Goal: Check status: Check status

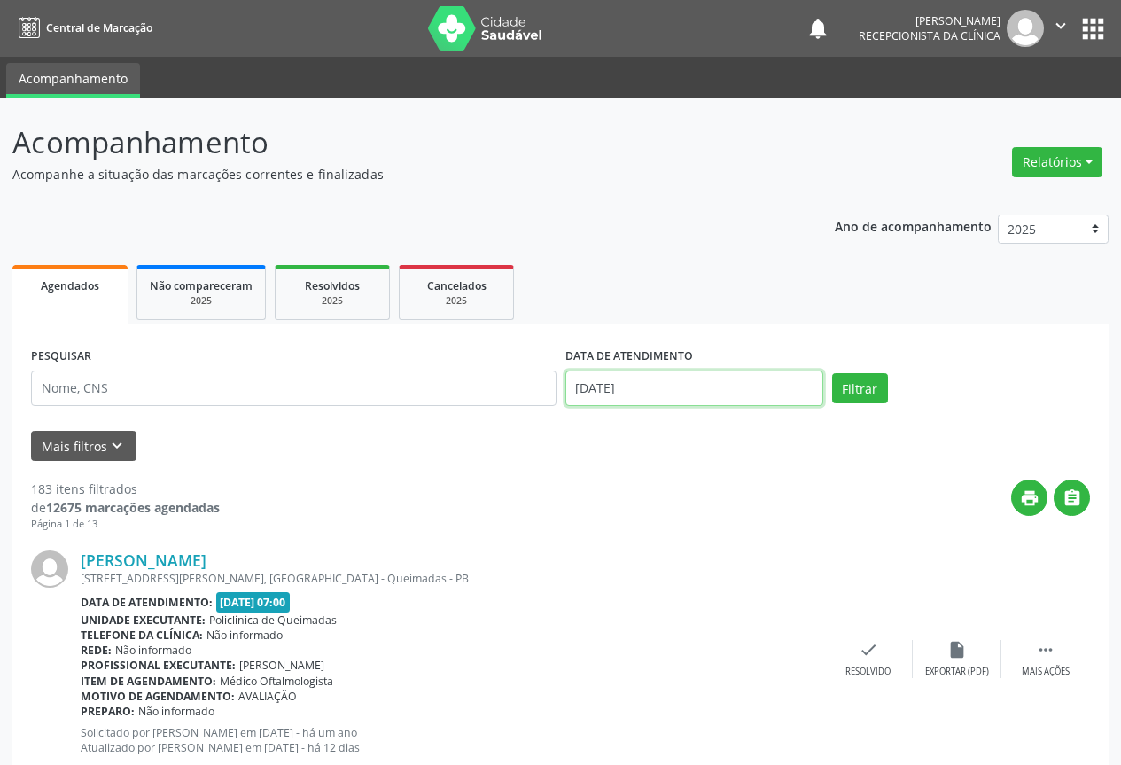
click at [614, 378] on input "[DATE]" at bounding box center [694, 387] width 258 height 35
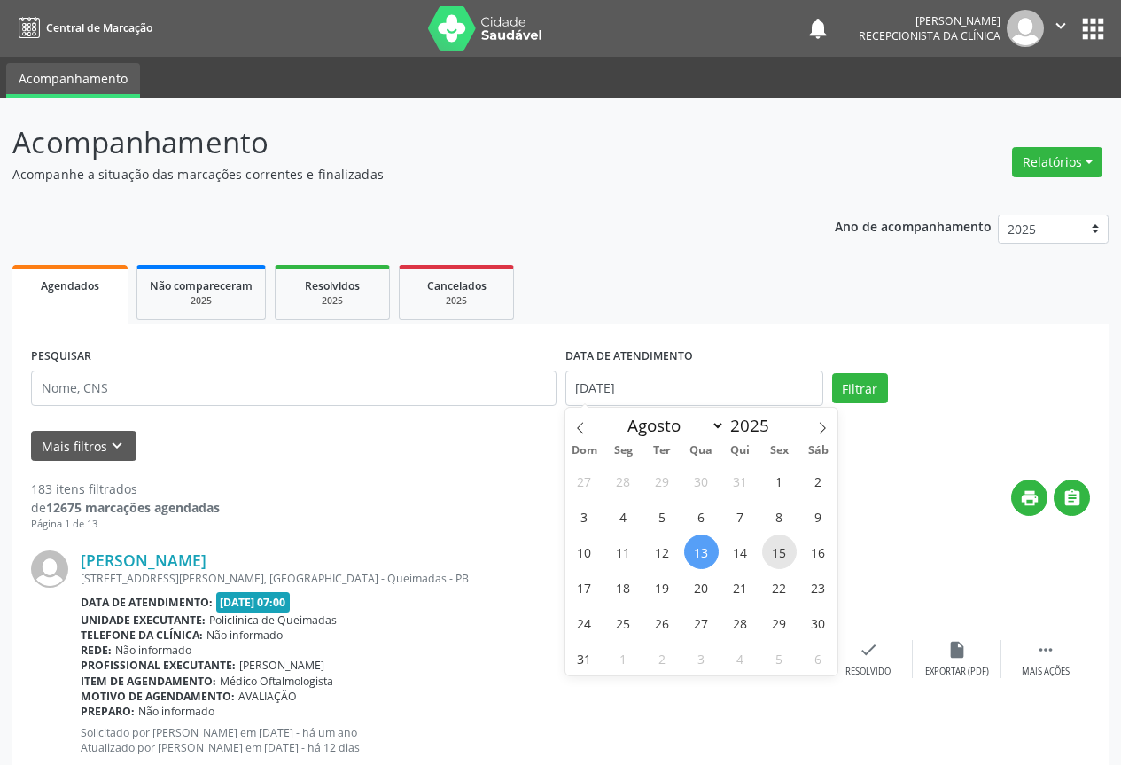
click at [780, 551] on span "15" at bounding box center [779, 551] width 35 height 35
type input "[DATE]"
click at [780, 551] on span "15" at bounding box center [779, 551] width 35 height 35
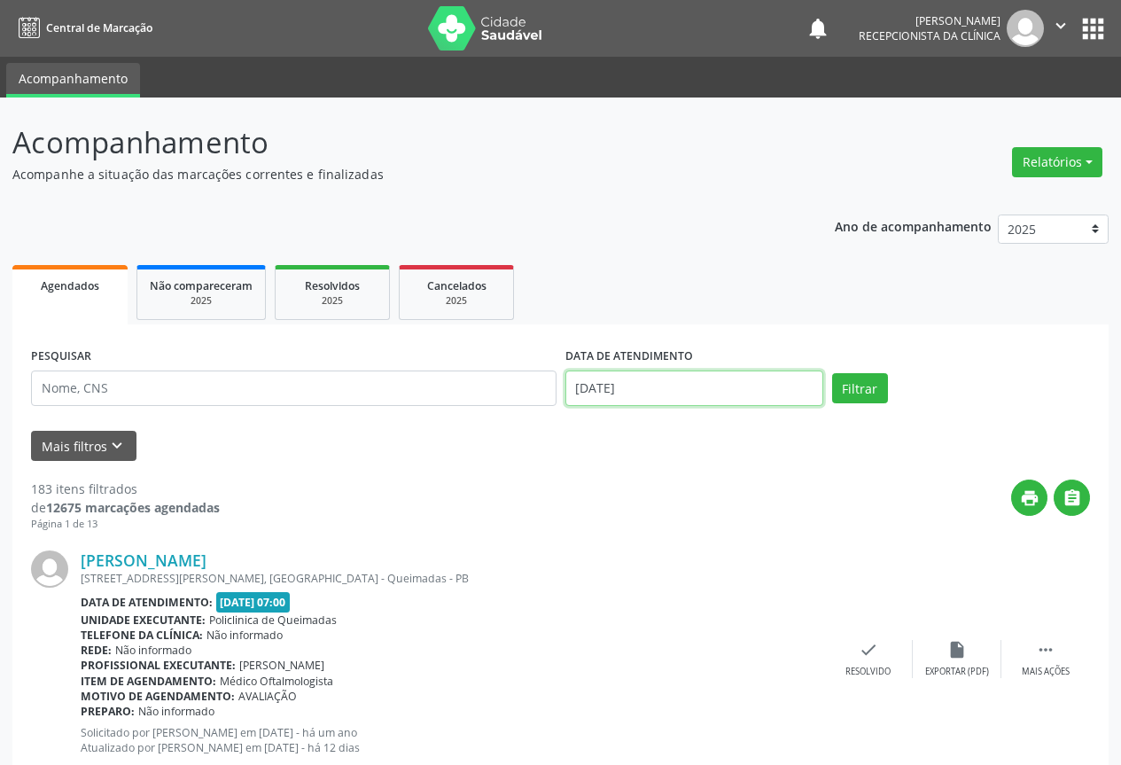
click at [687, 378] on input "[DATE]" at bounding box center [694, 387] width 258 height 35
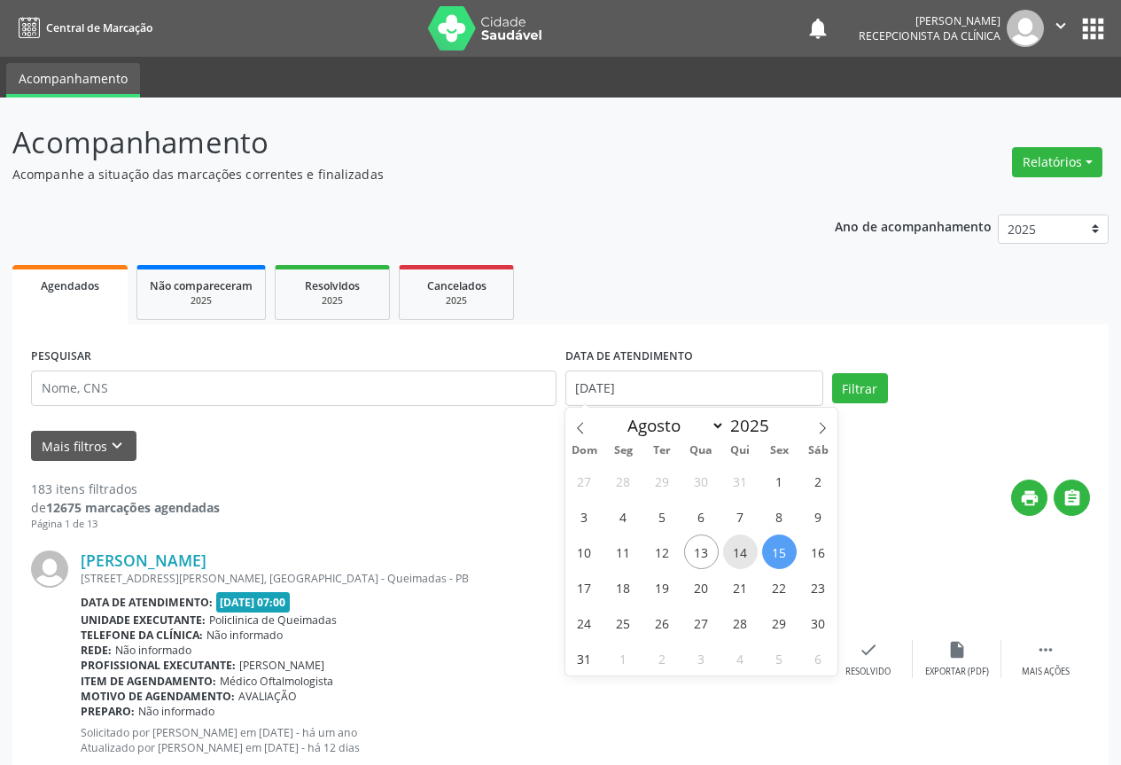
click at [740, 561] on span "14" at bounding box center [740, 551] width 35 height 35
type input "[DATE]"
click at [740, 561] on span "14" at bounding box center [740, 551] width 35 height 35
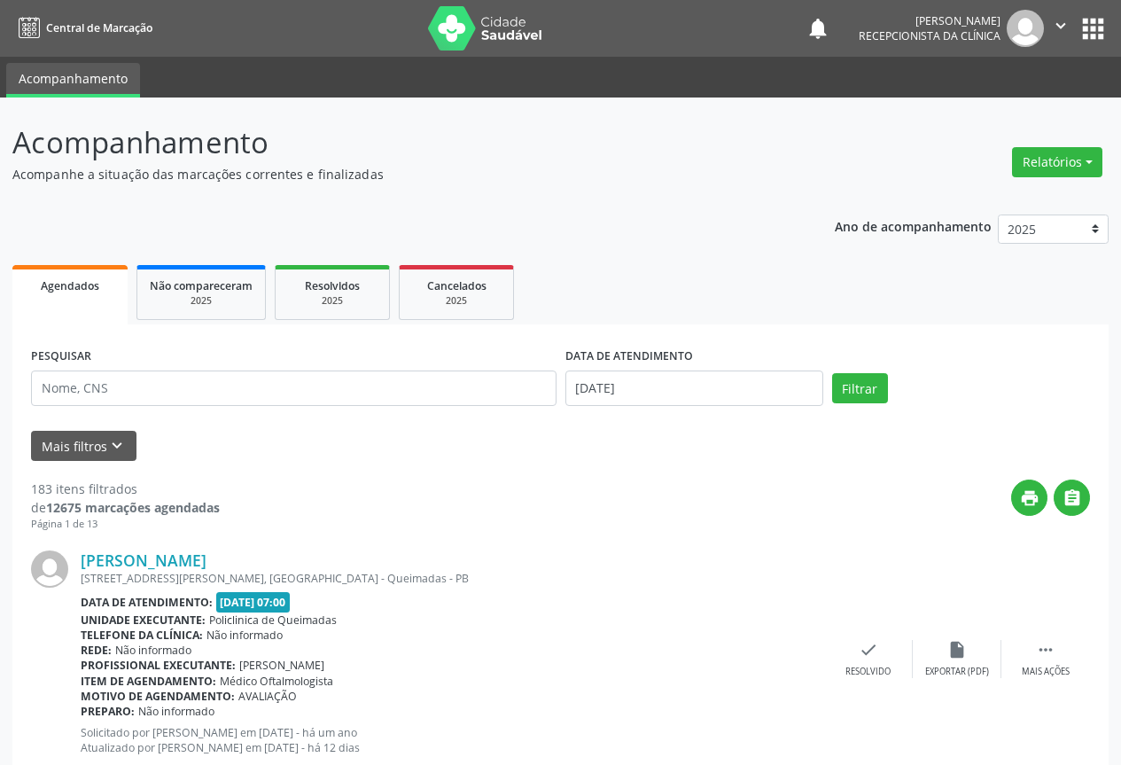
click at [740, 561] on div "[PERSON_NAME]" at bounding box center [452, 559] width 743 height 19
click at [853, 394] on button "Filtrar" at bounding box center [860, 388] width 56 height 30
click at [707, 383] on input "[DATE]" at bounding box center [694, 387] width 258 height 35
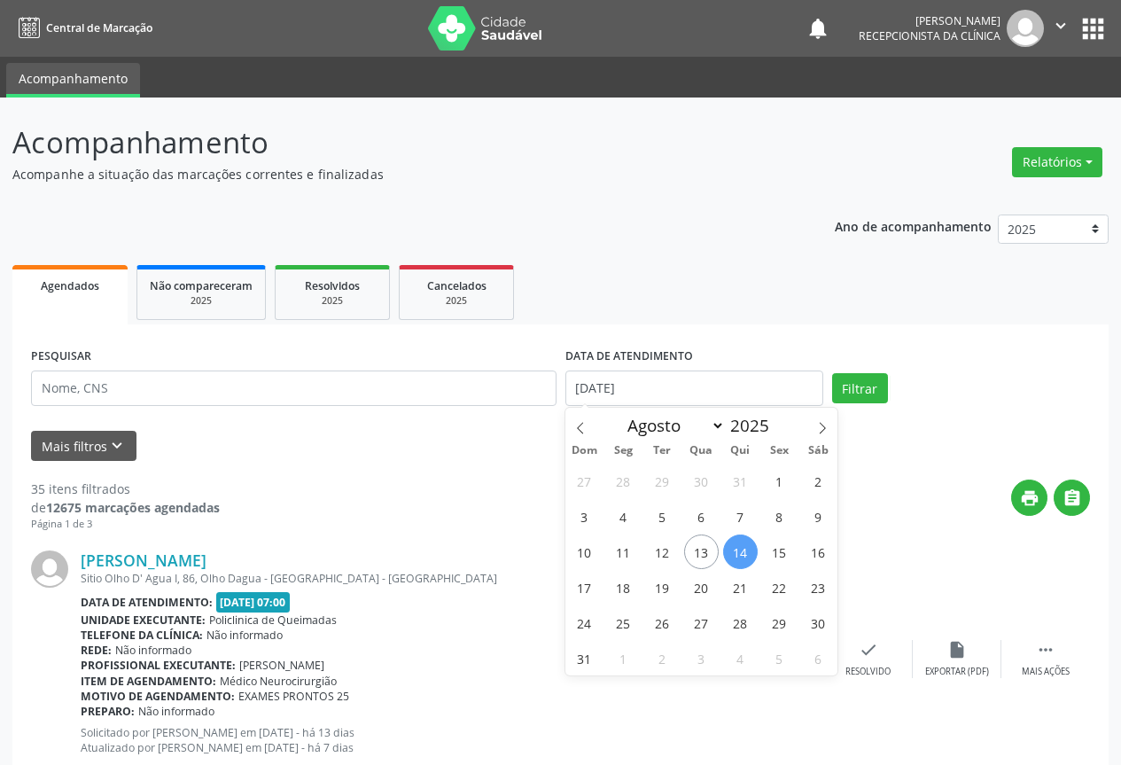
click at [735, 547] on span "14" at bounding box center [740, 551] width 35 height 35
type input "[DATE]"
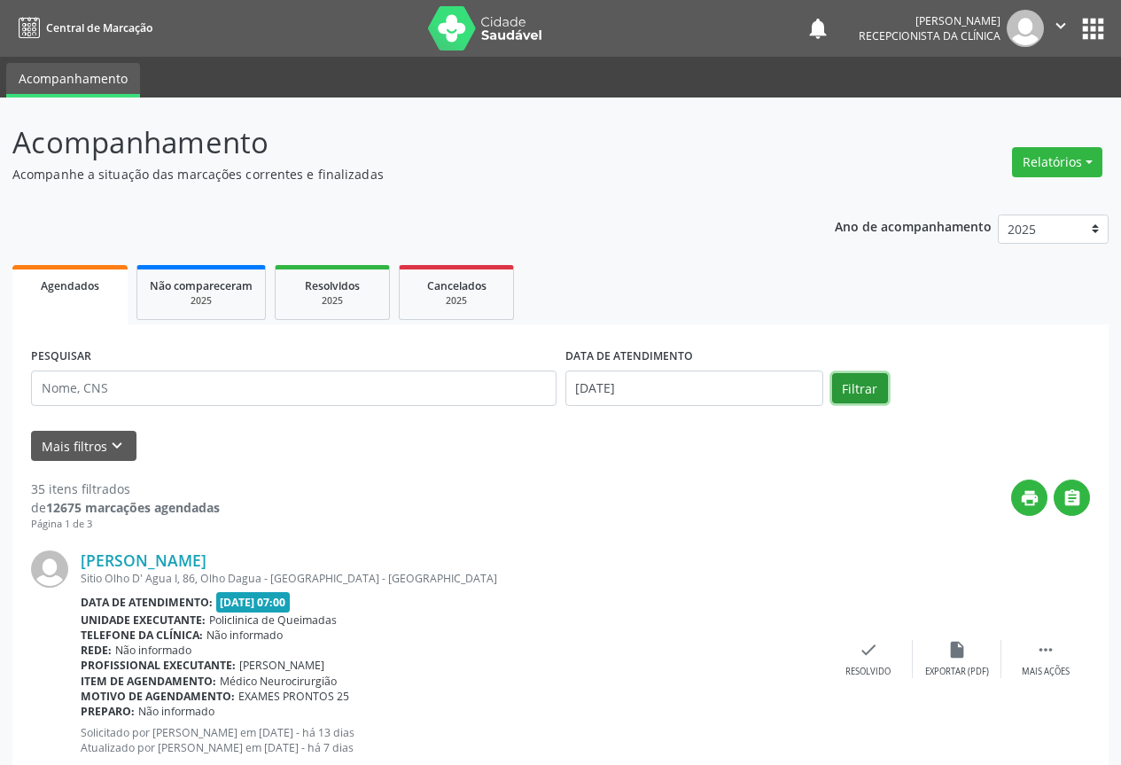
click at [858, 393] on button "Filtrar" at bounding box center [860, 388] width 56 height 30
click at [1072, 493] on icon "" at bounding box center [1071, 497] width 19 height 19
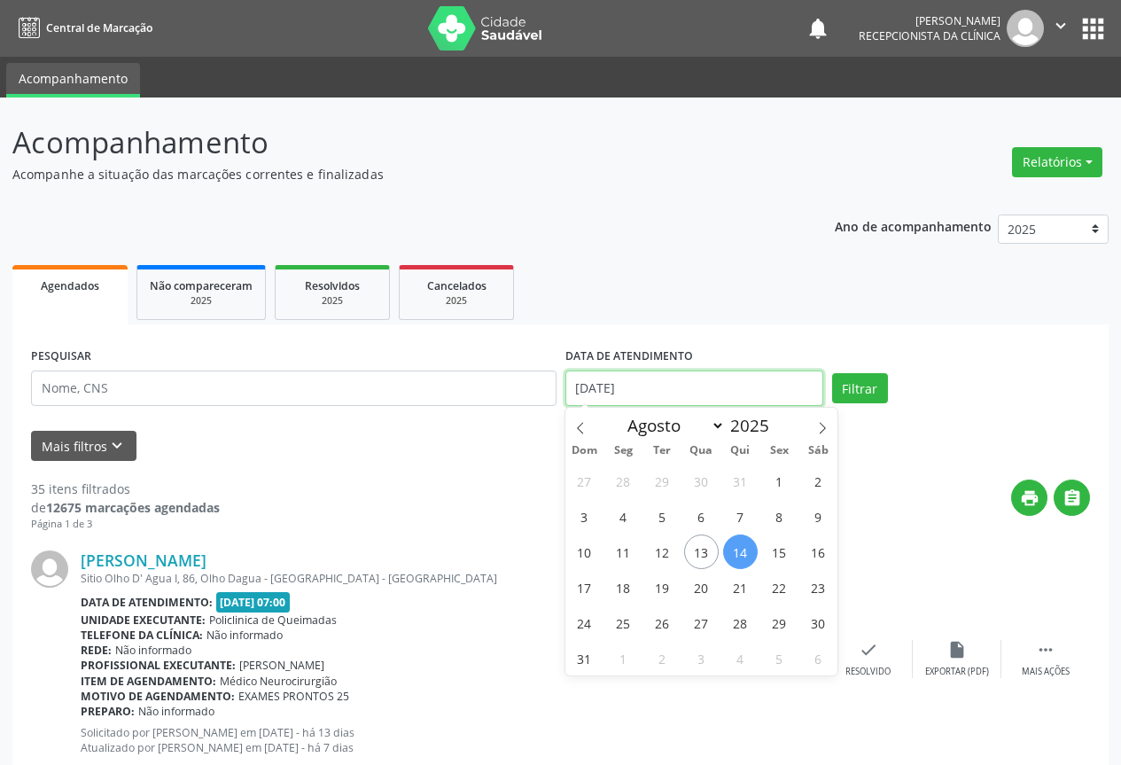
click at [699, 400] on body "Central de Marcação notifications [PERSON_NAME] Recepcionista da clínica  Conf…" at bounding box center [560, 382] width 1121 height 765
click at [771, 561] on span "15" at bounding box center [779, 551] width 35 height 35
type input "[DATE]"
click at [771, 560] on span "15" at bounding box center [779, 551] width 35 height 35
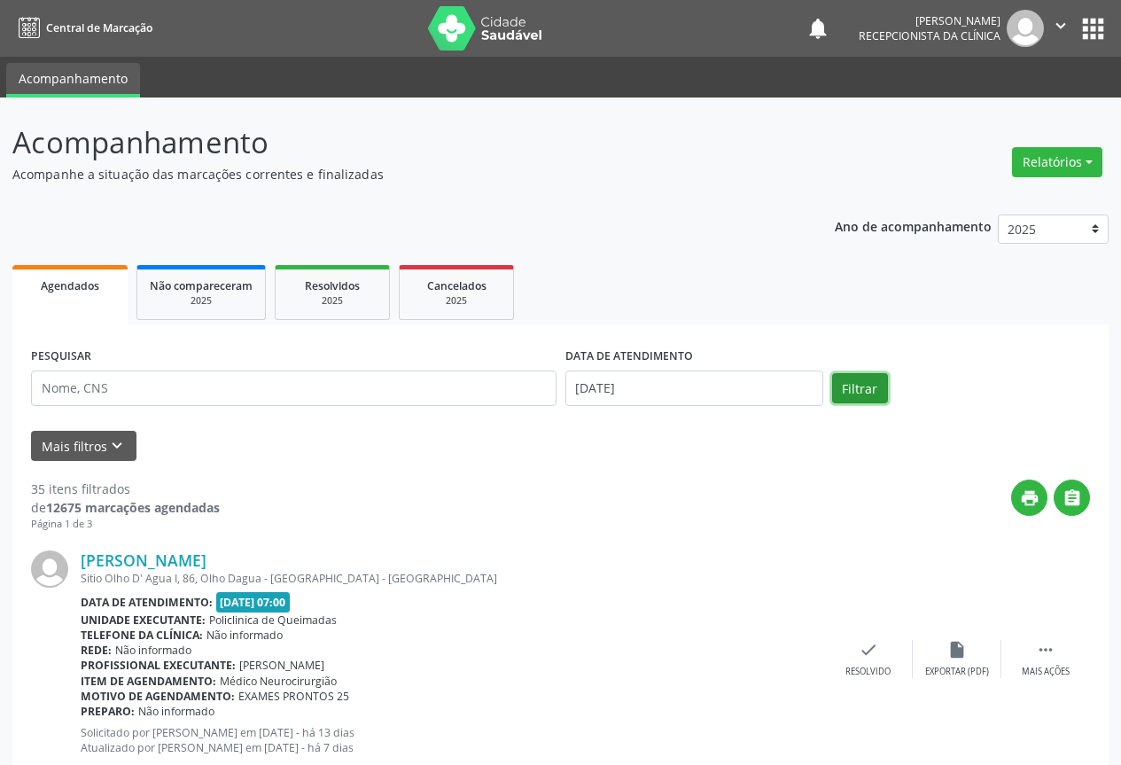
click at [847, 381] on button "Filtrar" at bounding box center [860, 388] width 56 height 30
click at [1078, 500] on icon "" at bounding box center [1071, 497] width 19 height 19
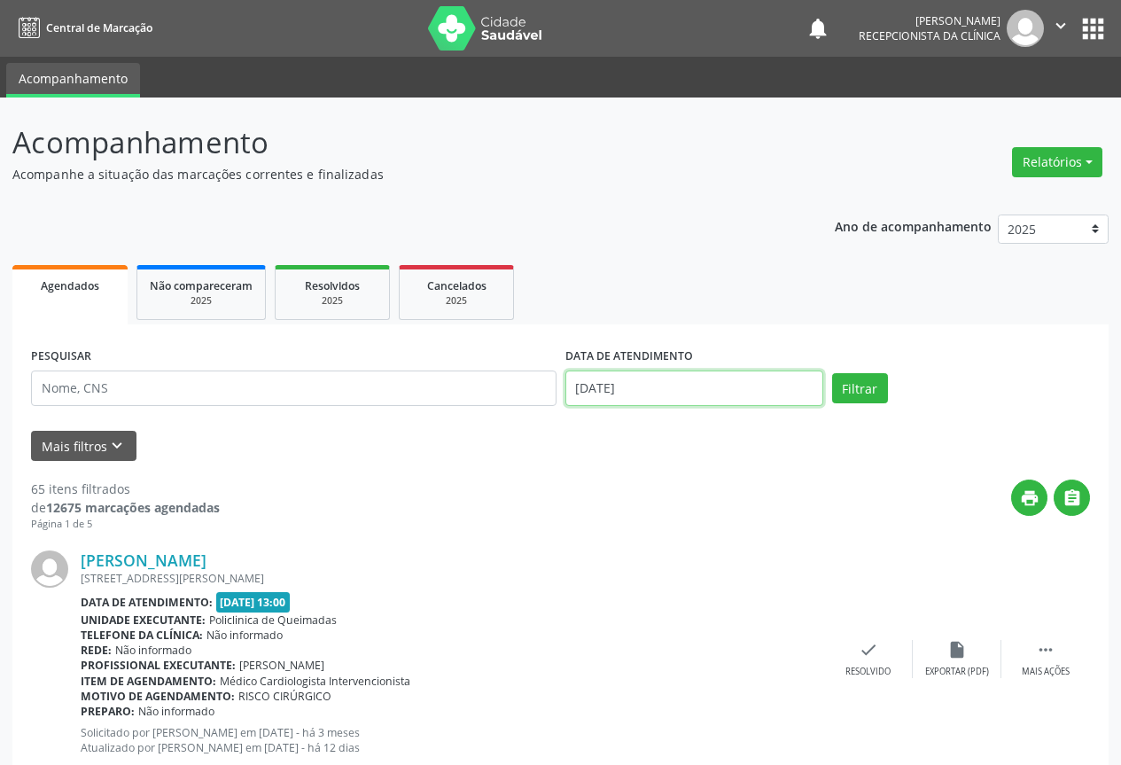
click at [714, 390] on input "[DATE]" at bounding box center [694, 387] width 258 height 35
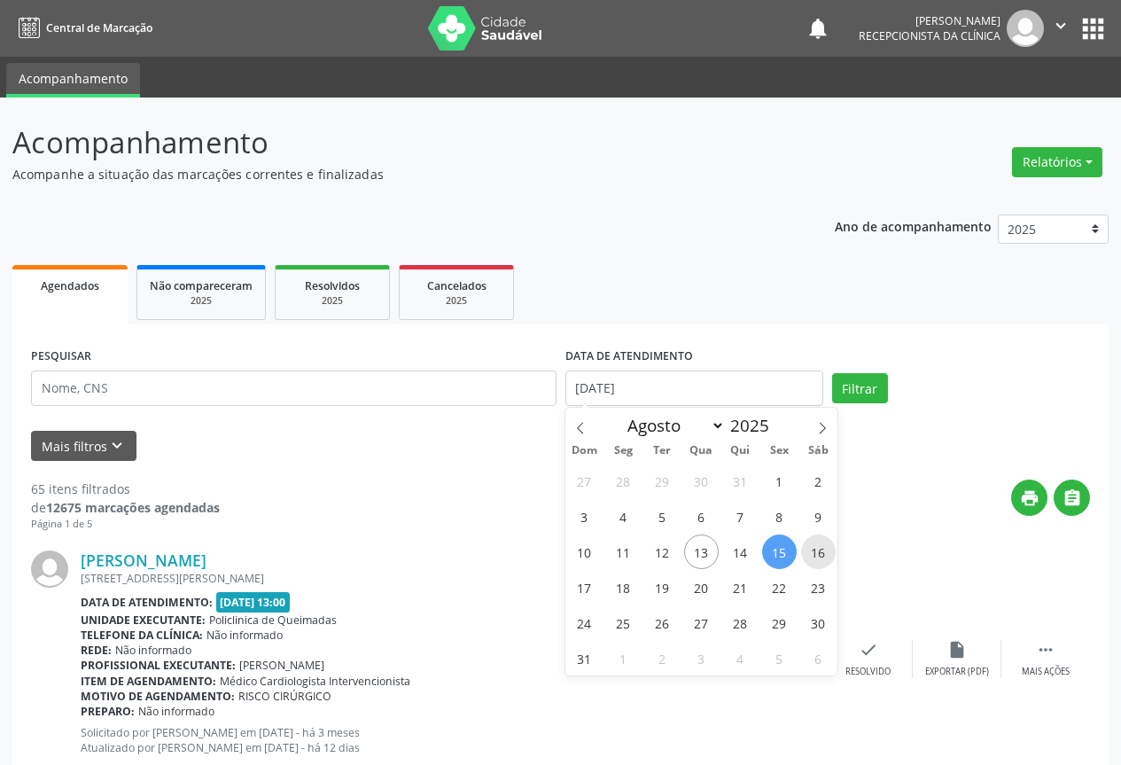
click at [808, 556] on span "16" at bounding box center [818, 551] width 35 height 35
type input "[DATE]"
click at [808, 556] on span "16" at bounding box center [818, 551] width 35 height 35
select select "7"
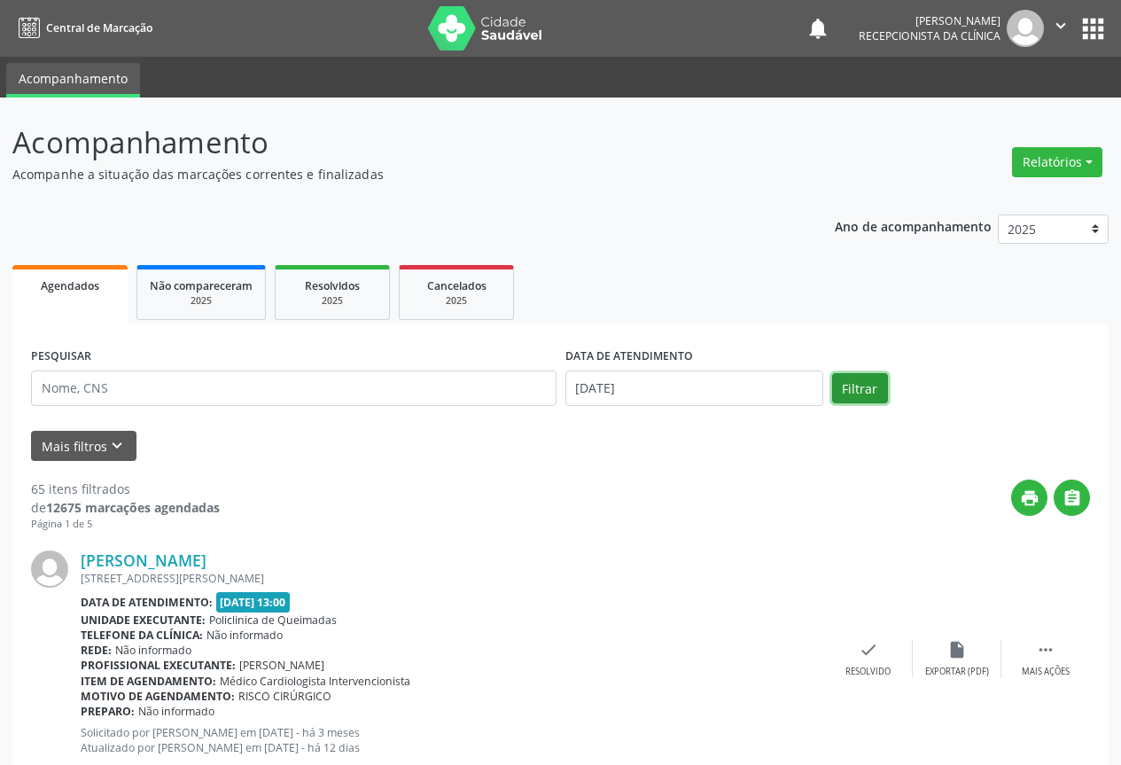
click at [882, 380] on button "Filtrar" at bounding box center [860, 388] width 56 height 30
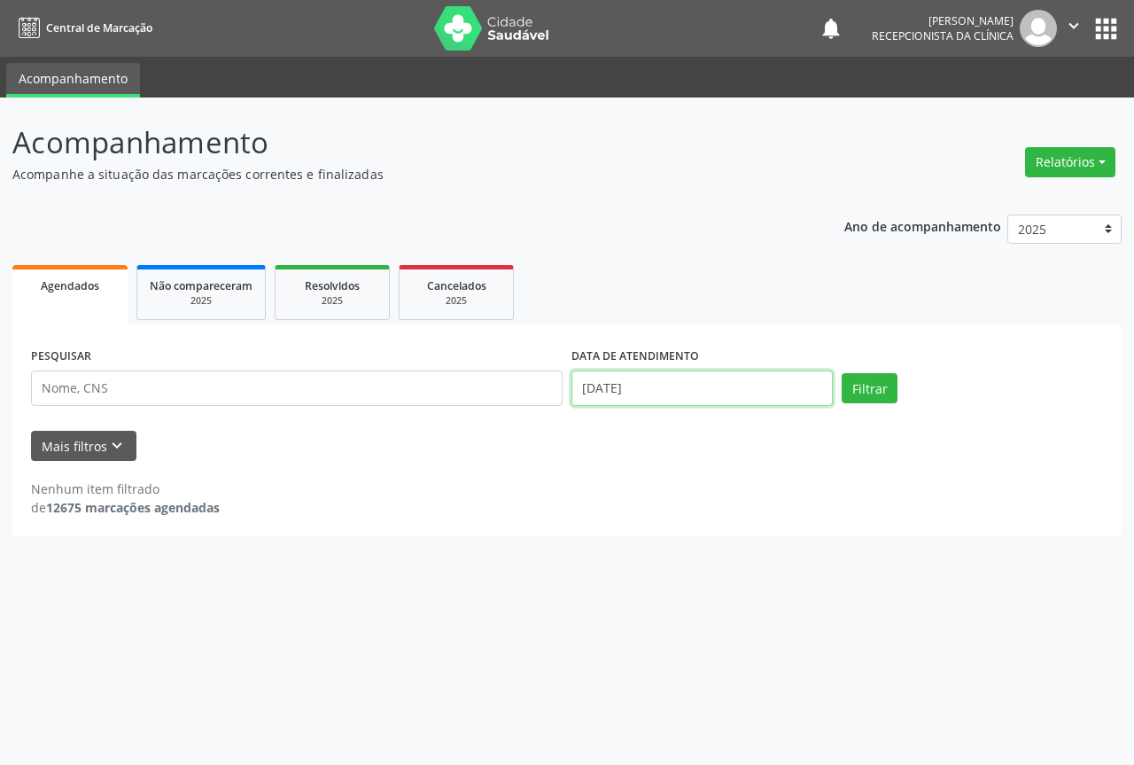
click at [689, 386] on input "[DATE]" at bounding box center [701, 387] width 261 height 35
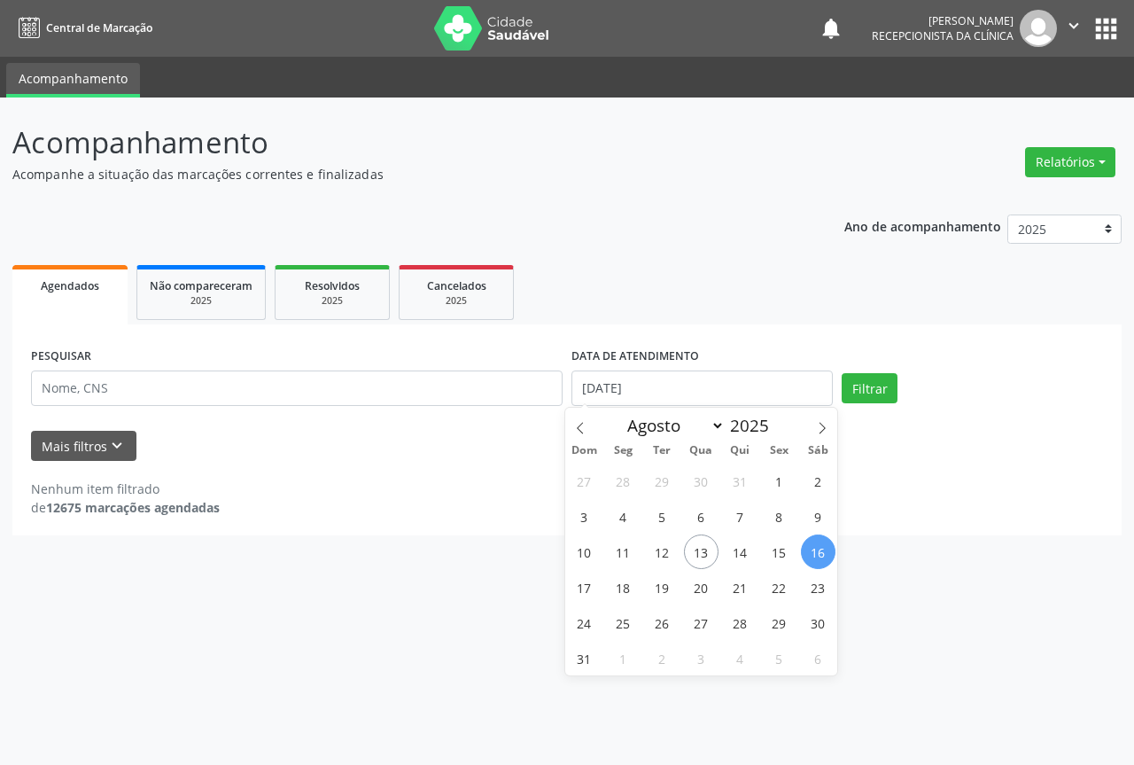
click at [828, 548] on span "16" at bounding box center [818, 551] width 35 height 35
type input "[DATE]"
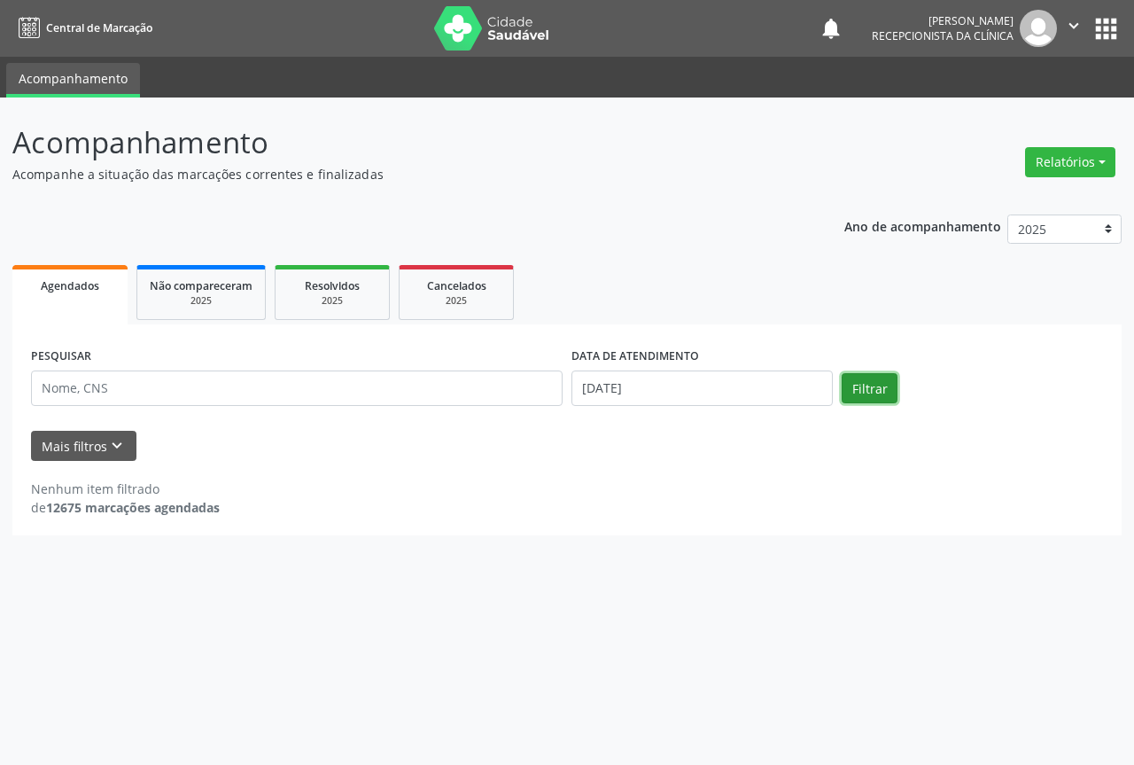
click at [888, 386] on button "Filtrar" at bounding box center [870, 388] width 56 height 30
